Goal: Transaction & Acquisition: Download file/media

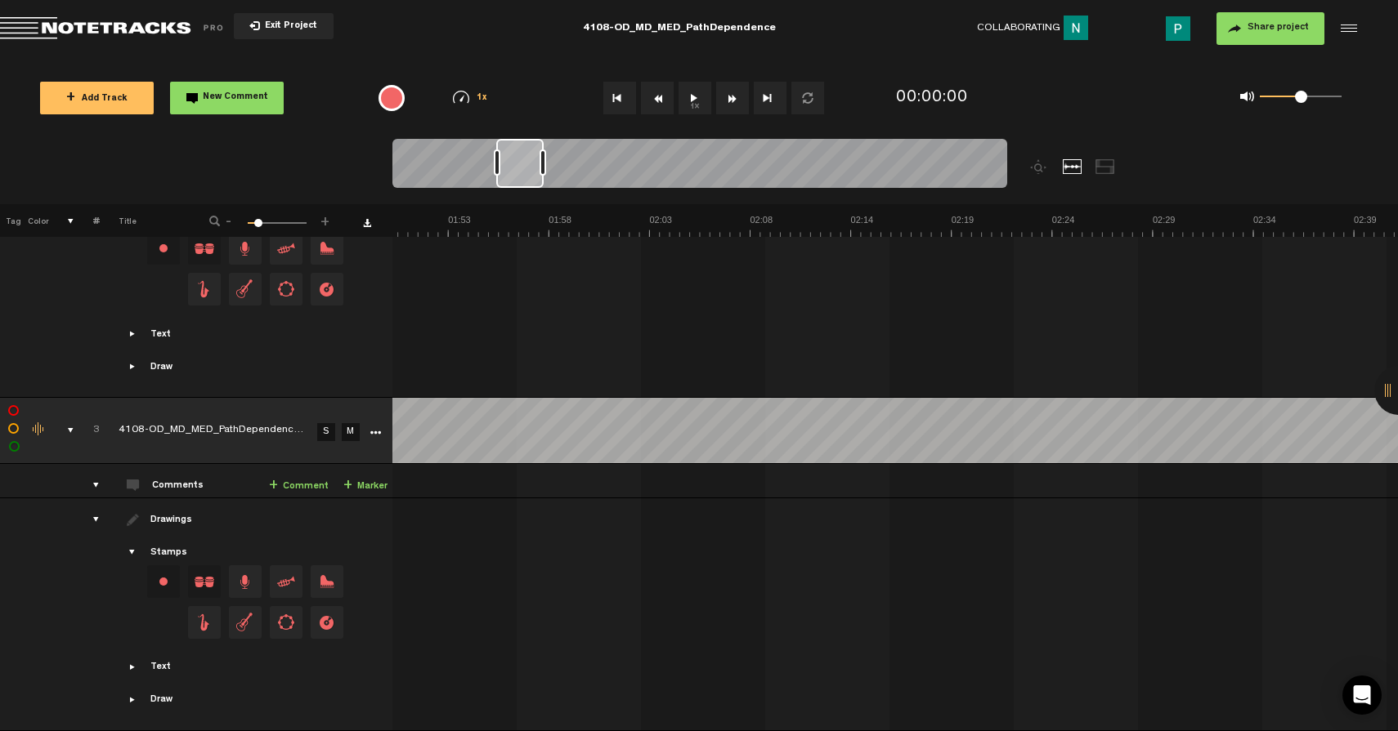
scroll to position [0, 2191]
drag, startPoint x: 427, startPoint y: 173, endPoint x: 530, endPoint y: 172, distance: 103.0
click at [530, 172] on div at bounding box center [521, 163] width 47 height 49
click at [687, 96] on button "1x" at bounding box center [694, 98] width 33 height 33
click at [329, 423] on link "S" at bounding box center [326, 432] width 18 height 18
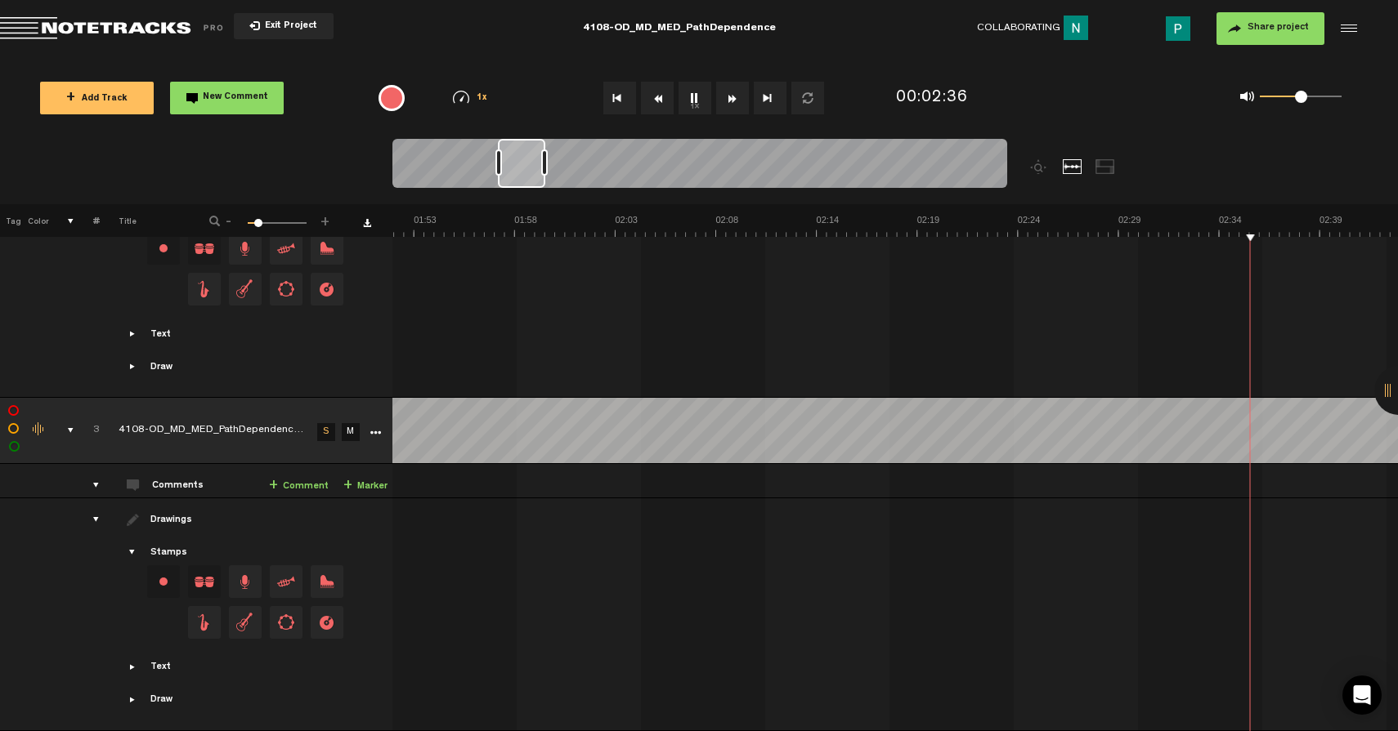
click at [690, 101] on button "1x" at bounding box center [694, 98] width 33 height 33
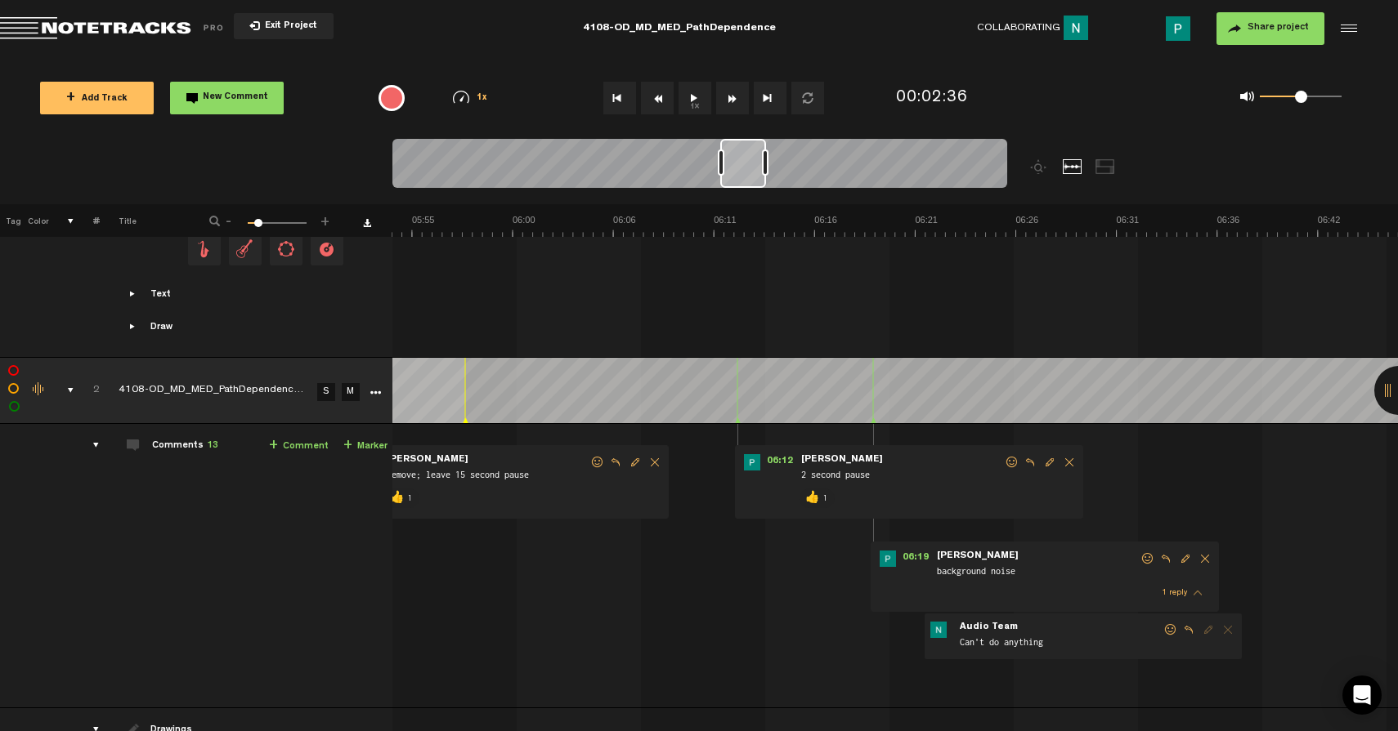
scroll to position [0, 6992]
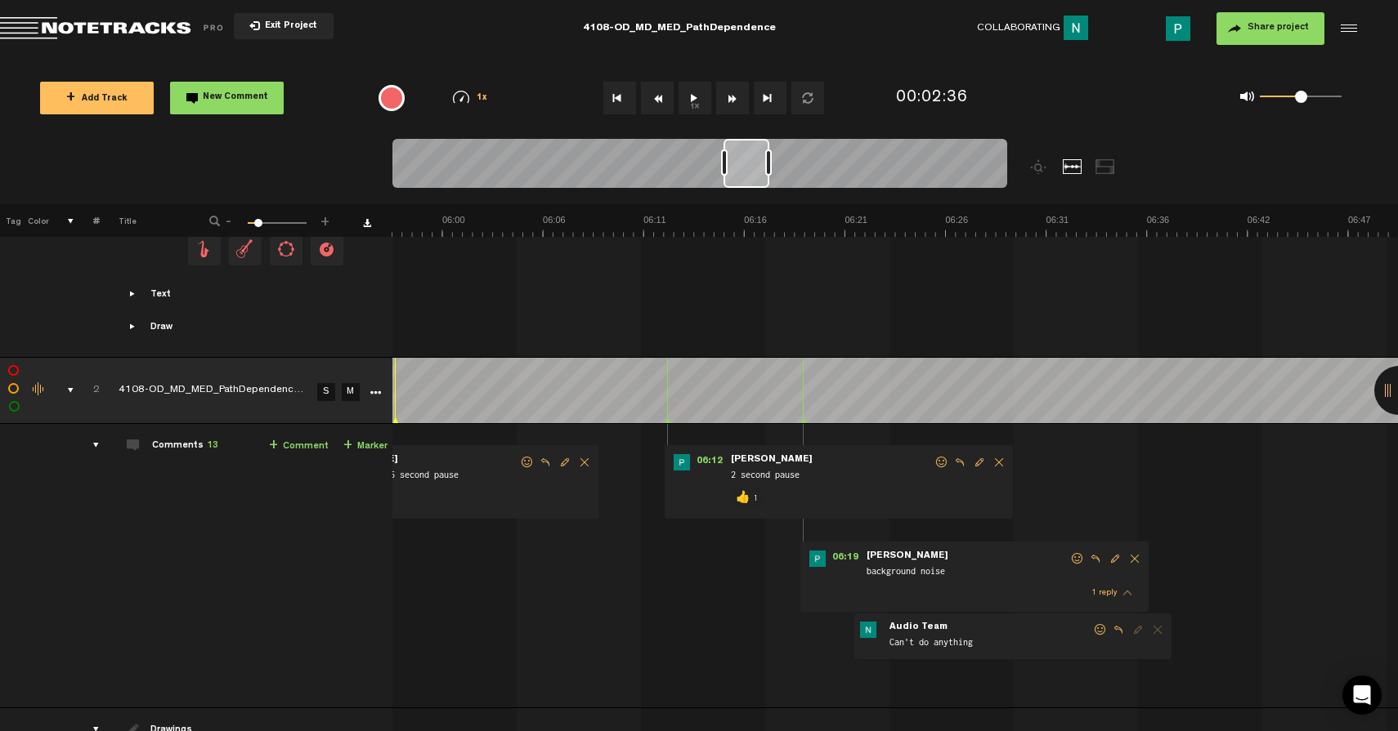
drag, startPoint x: 529, startPoint y: 152, endPoint x: 754, endPoint y: 173, distance: 226.6
click at [754, 173] on div at bounding box center [746, 163] width 46 height 49
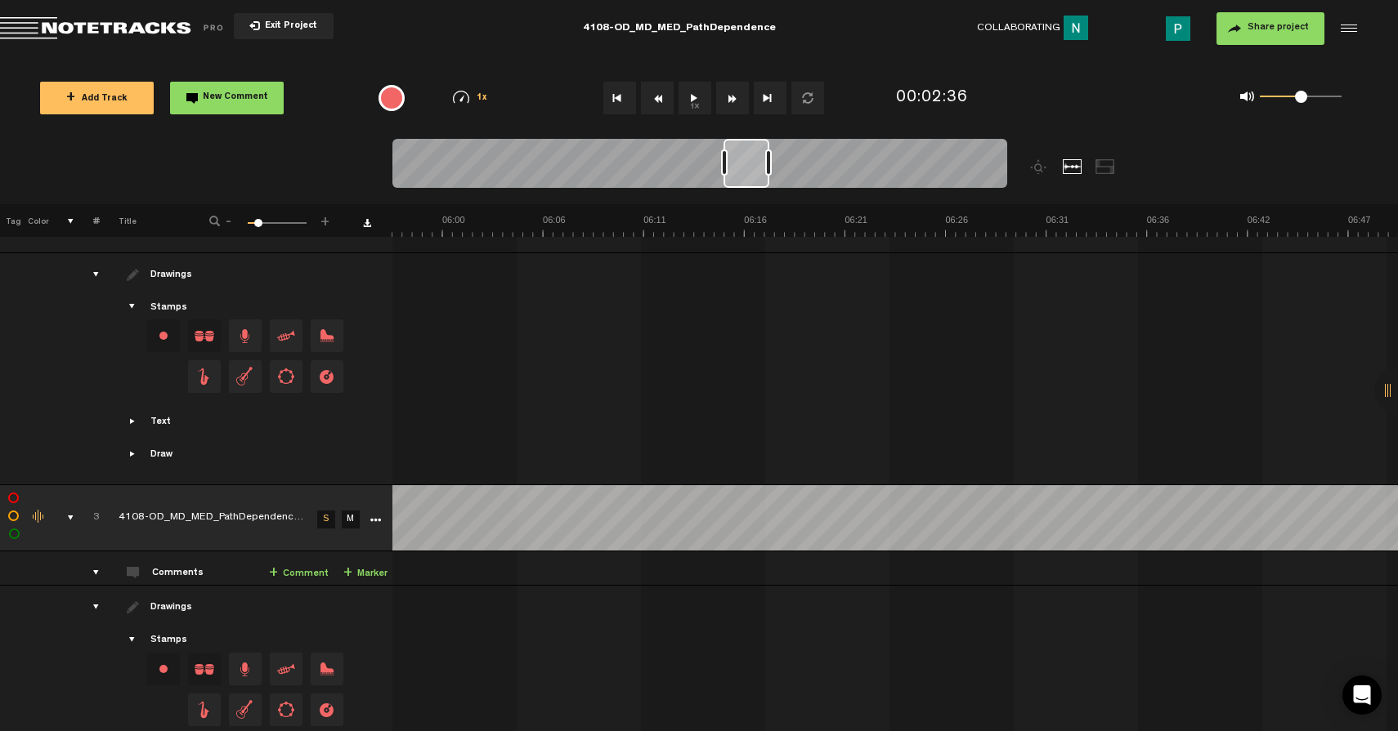
scroll to position [1269, 0]
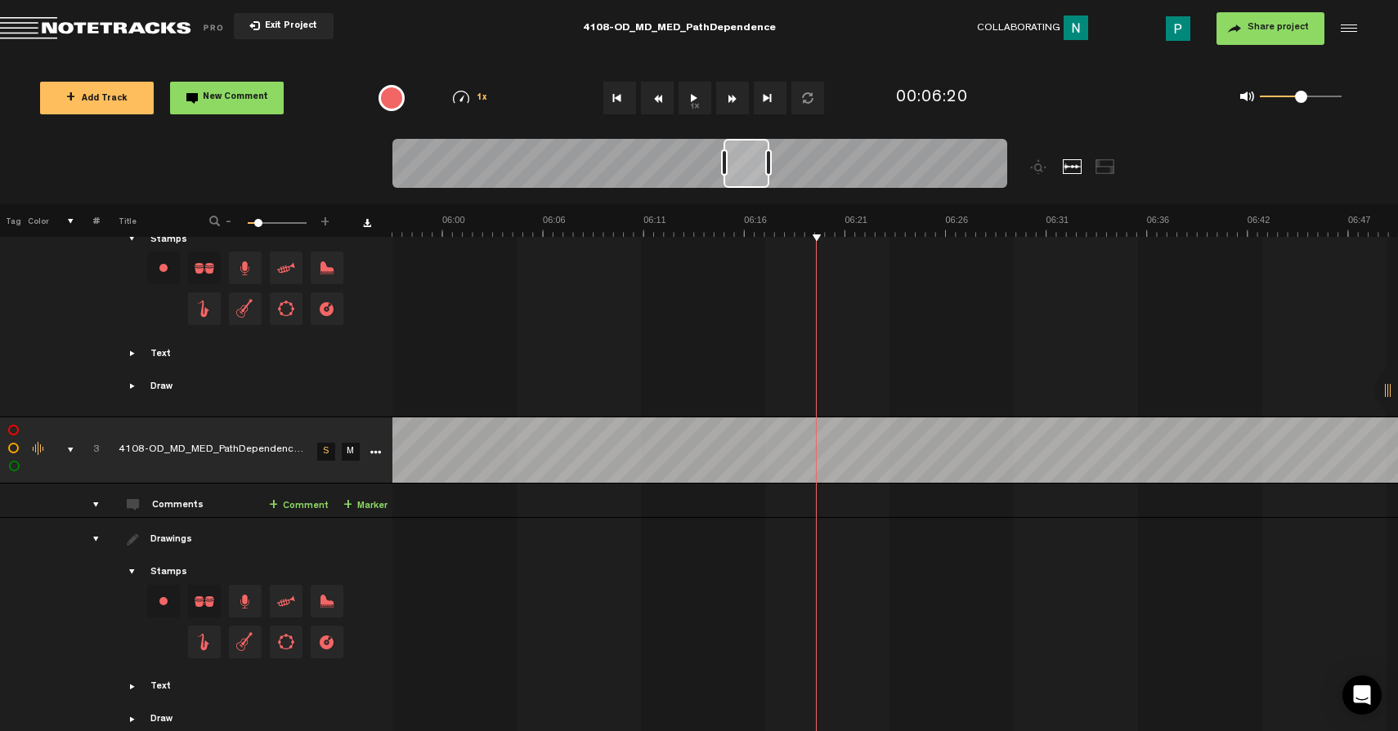
click at [700, 106] on button "1x" at bounding box center [694, 98] width 33 height 33
click at [697, 97] on button "1x" at bounding box center [694, 98] width 33 height 33
click at [373, 447] on icon "More" at bounding box center [374, 452] width 11 height 11
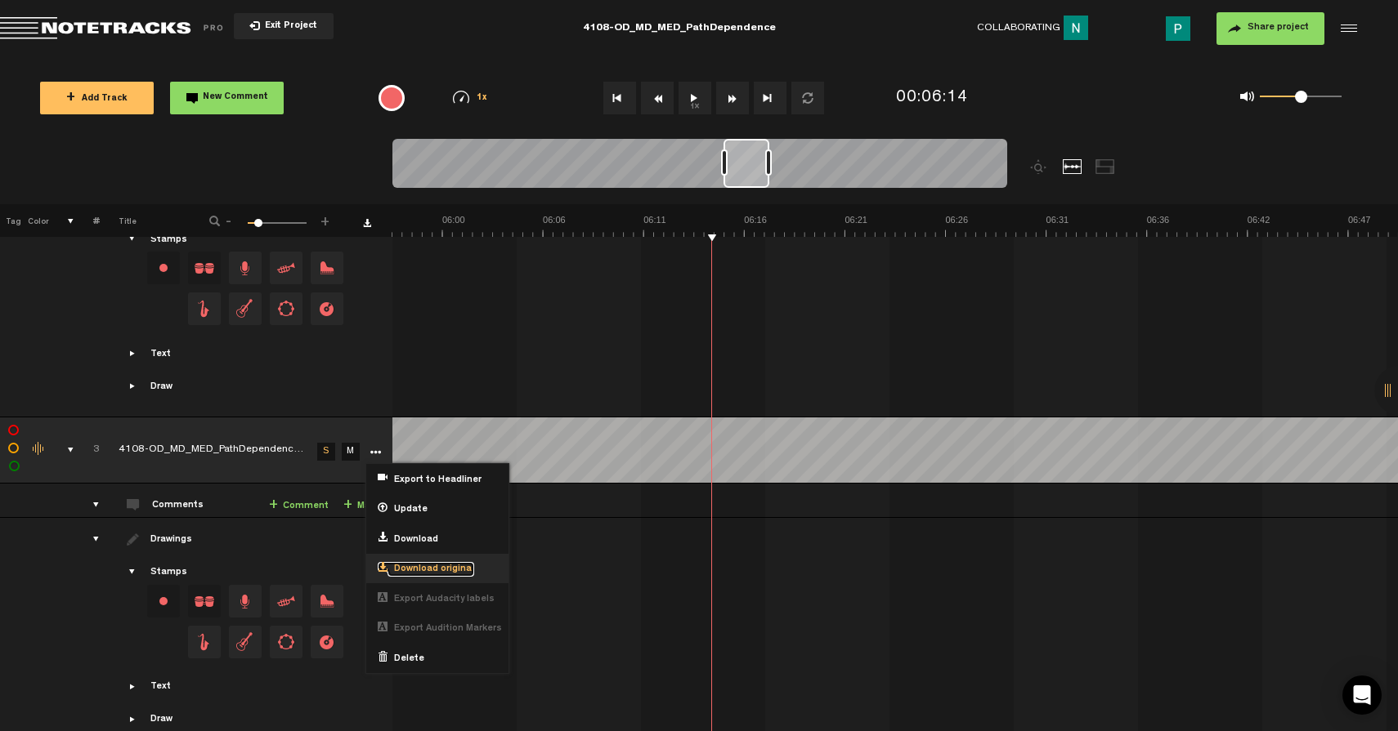
click at [441, 563] on span "Download original" at bounding box center [430, 570] width 87 height 14
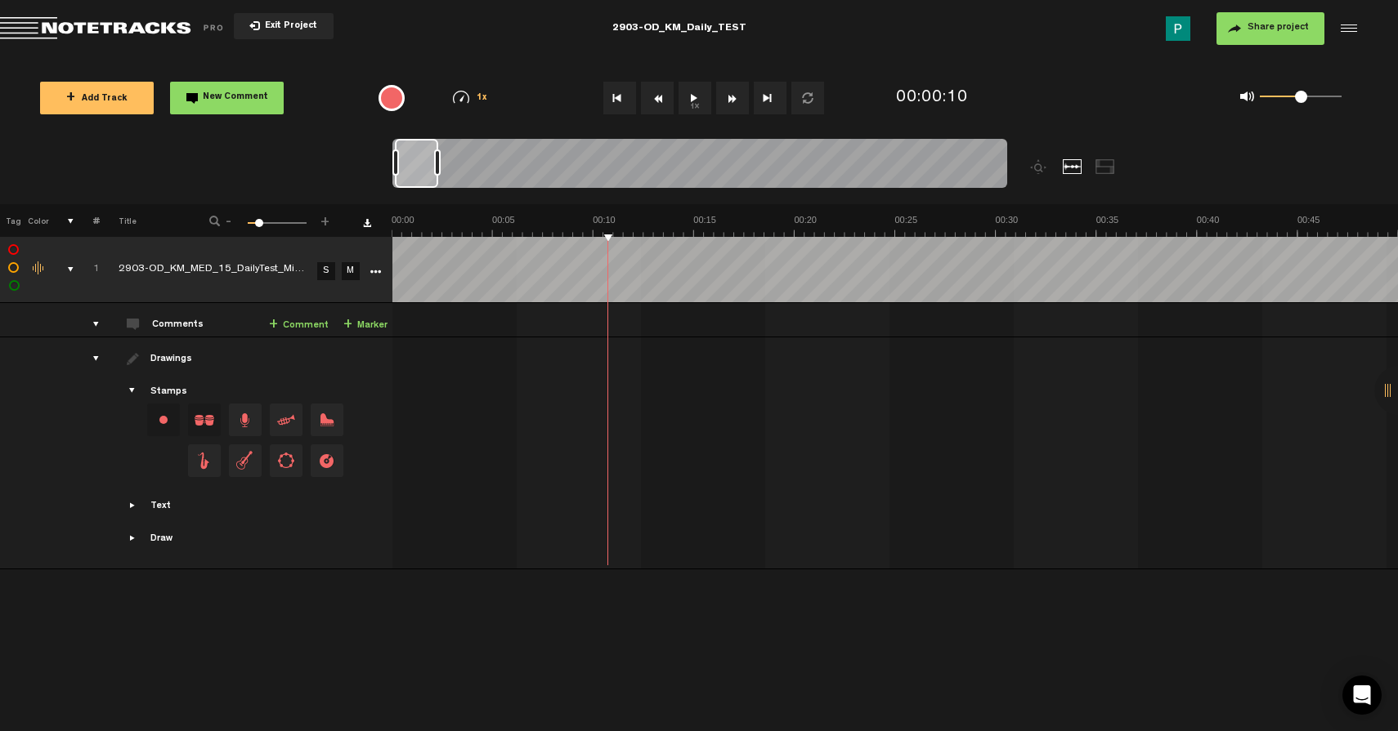
click at [373, 267] on icon "More" at bounding box center [374, 271] width 11 height 11
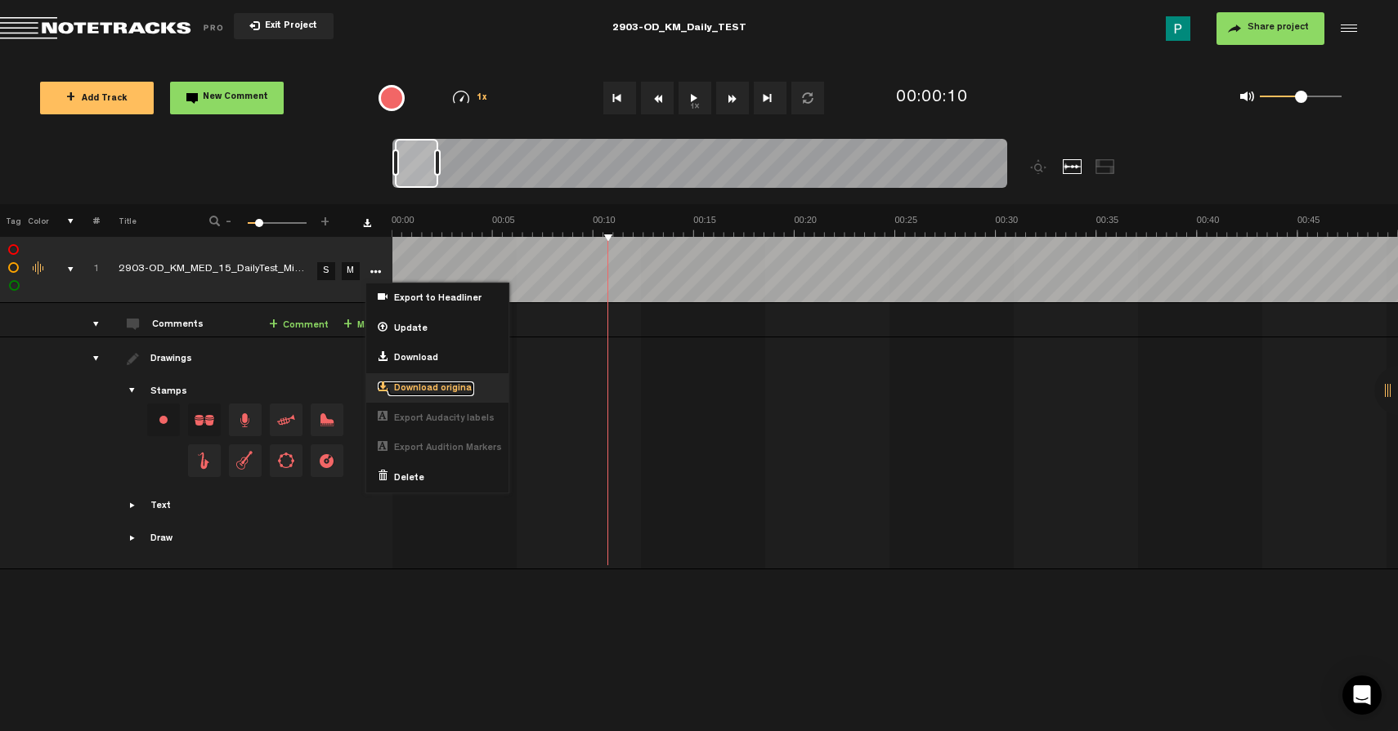
click at [419, 390] on span "Download original" at bounding box center [430, 389] width 87 height 14
